Goal: Transaction & Acquisition: Purchase product/service

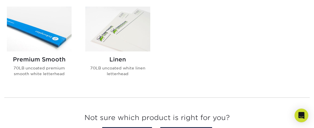
scroll to position [241, 0]
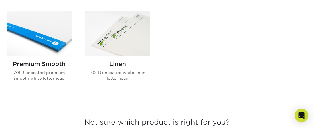
click at [41, 75] on p "70LB uncoated premium smooth white letterhead" at bounding box center [39, 76] width 65 height 12
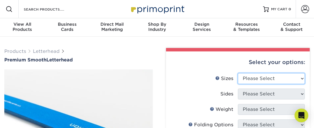
click at [302, 79] on select "Please Select 5.5" x 8.5" 8.5" x 11" 8.5" x 14" 11" x 17"" at bounding box center [271, 78] width 67 height 11
select select "8.50x11.00"
click at [238, 73] on select "Please Select 5.5" x 8.5" 8.5" x 11" 8.5" x 14" 11" x 17"" at bounding box center [271, 78] width 67 height 11
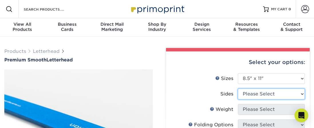
click at [303, 93] on select "Please Select Print Both Sides Print Front Only" at bounding box center [271, 94] width 67 height 11
select select "32d3c223-f82c-492b-b915-ba065a00862f"
click at [238, 89] on select "Please Select Print Both Sides Print Front Only" at bounding box center [271, 94] width 67 height 11
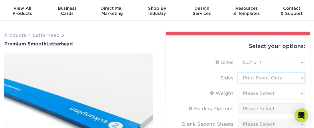
scroll to position [23, 0]
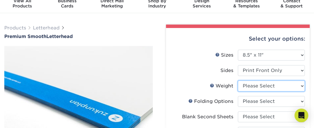
click at [300, 85] on select "Please Select 70LB" at bounding box center [271, 86] width 67 height 11
select select "70LB"
click at [238, 81] on select "Please Select 70LB" at bounding box center [271, 86] width 67 height 11
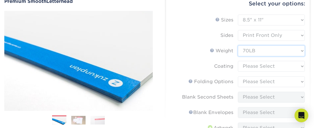
scroll to position [65, 0]
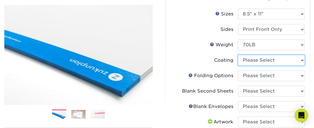
click at [301, 60] on select at bounding box center [271, 60] width 67 height 11
select select "3e7618de-abca-4bda-9f97-8b9129e913d8"
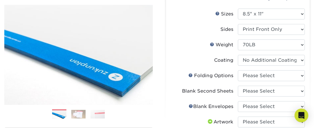
click at [238, 55] on select at bounding box center [271, 60] width 67 height 11
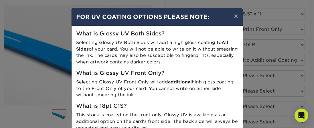
scroll to position [0, 0]
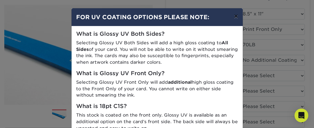
click at [235, 16] on button "×" at bounding box center [235, 16] width 13 height 16
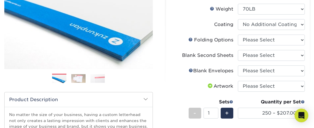
scroll to position [100, 0]
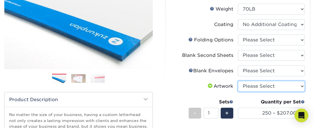
click at [301, 87] on select "Please Select I will upload files I need a design - $75" at bounding box center [271, 86] width 67 height 11
select select "upload"
click at [238, 81] on select "Please Select I will upload files I need a design - $75" at bounding box center [271, 86] width 67 height 11
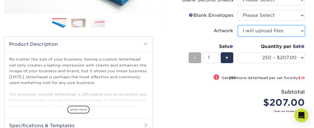
scroll to position [165, 0]
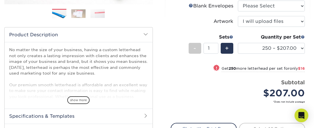
click at [120, 114] on h2 "Specifications & Templates" at bounding box center [79, 116] width 148 height 15
click at [58, 117] on h2 "Specifications & Templates" at bounding box center [79, 116] width 148 height 15
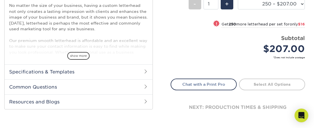
scroll to position [212, 0]
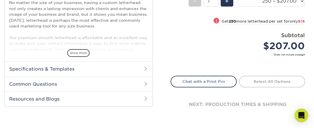
click at [55, 69] on h2 "Specifications & Templates" at bounding box center [79, 68] width 148 height 15
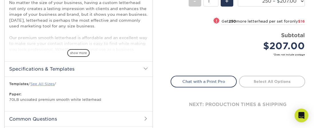
click at [47, 83] on link "See All Sizes" at bounding box center [42, 84] width 24 height 4
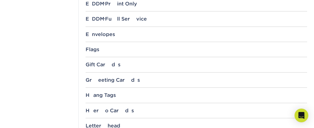
scroll to position [449, 0]
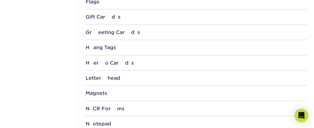
click at [105, 76] on div "Letterhead" at bounding box center [195, 78] width 221 height 6
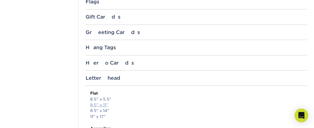
click at [103, 103] on link "8.5" x 11"" at bounding box center [99, 105] width 18 height 5
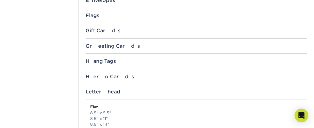
scroll to position [439, 0]
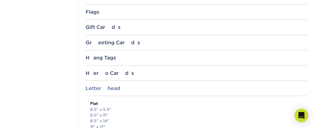
click at [111, 87] on div "Letterhead" at bounding box center [195, 88] width 221 height 6
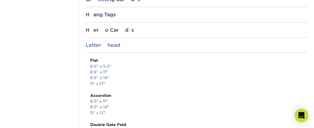
scroll to position [485, 0]
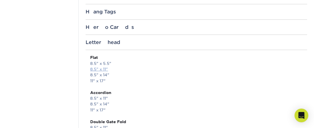
click at [99, 67] on link "8.5" x 11"" at bounding box center [99, 69] width 18 height 5
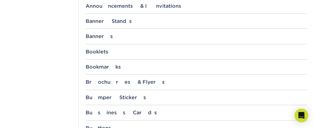
scroll to position [232, 0]
click at [102, 109] on div "Business Cards" at bounding box center [195, 112] width 221 height 6
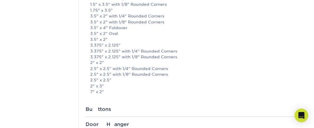
scroll to position [323, 0]
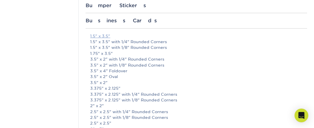
click at [95, 35] on link "1.5" x 3.5"" at bounding box center [100, 36] width 20 height 5
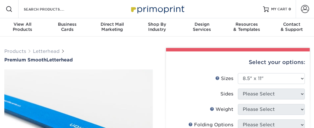
select select "8.50x11.00"
